Goal: Task Accomplishment & Management: Complete application form

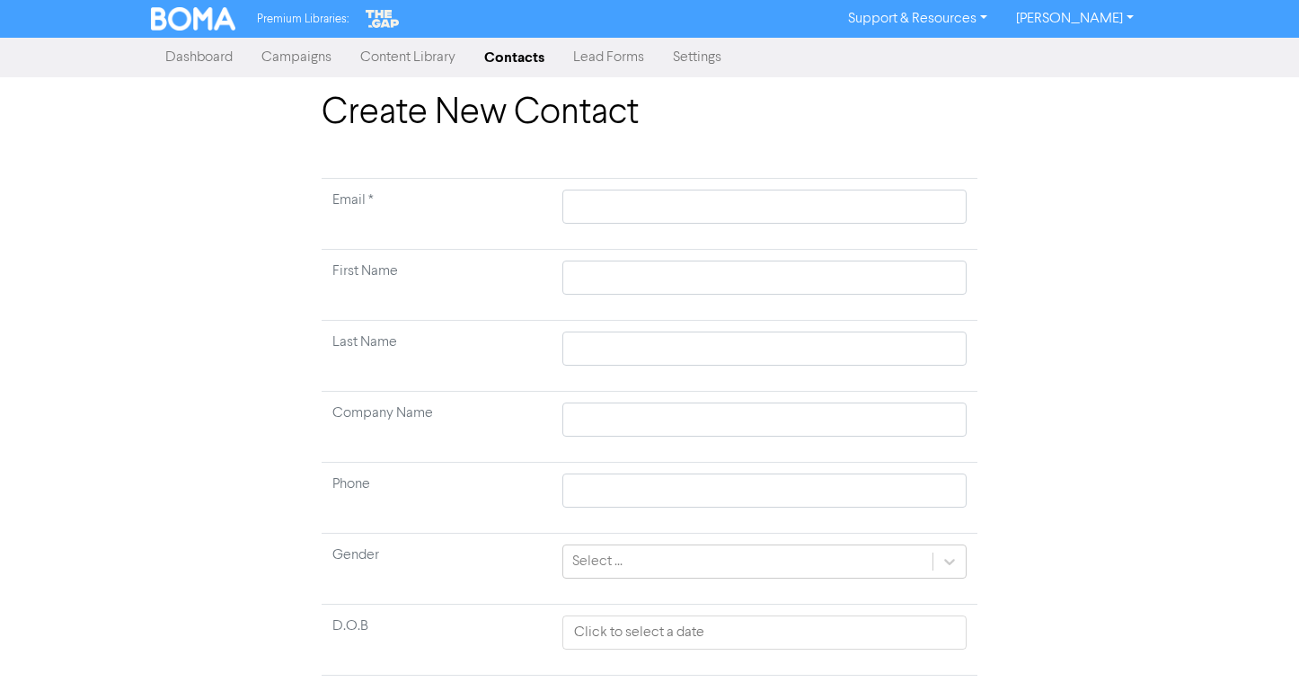
click at [540, 65] on link "Contacts" at bounding box center [514, 58] width 89 height 36
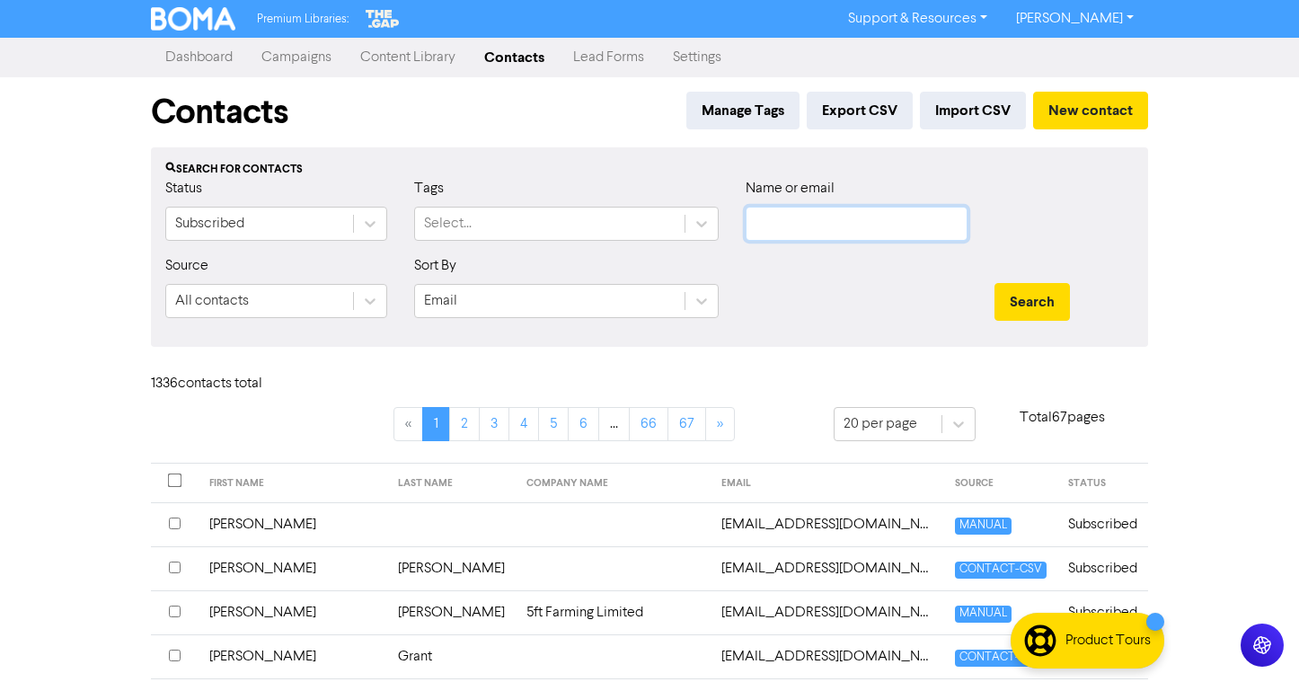
click at [839, 226] on input "text" at bounding box center [857, 224] width 222 height 34
type input "broadside"
click at [994, 283] on button "Search" at bounding box center [1031, 302] width 75 height 38
